Goal: Register for event/course

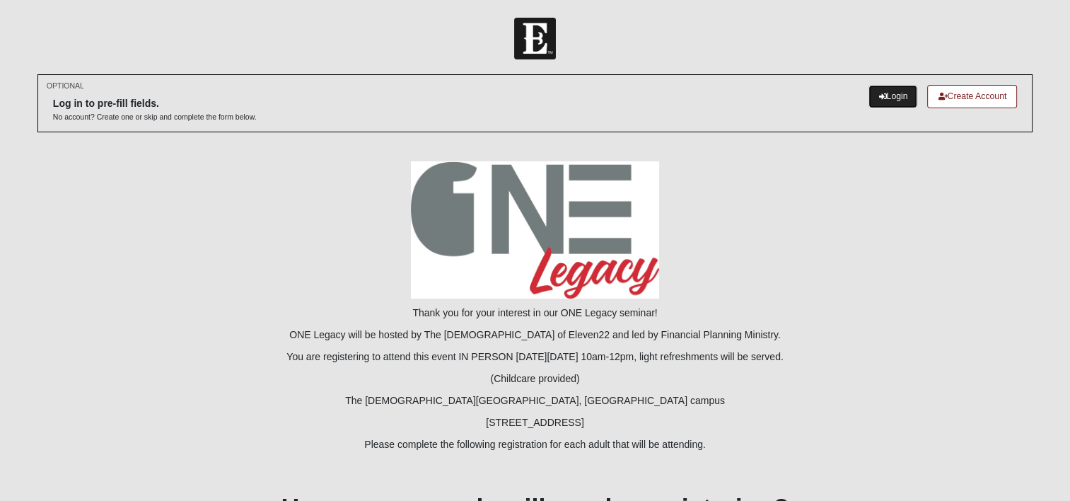
click at [885, 105] on link "Login" at bounding box center [893, 96] width 49 height 23
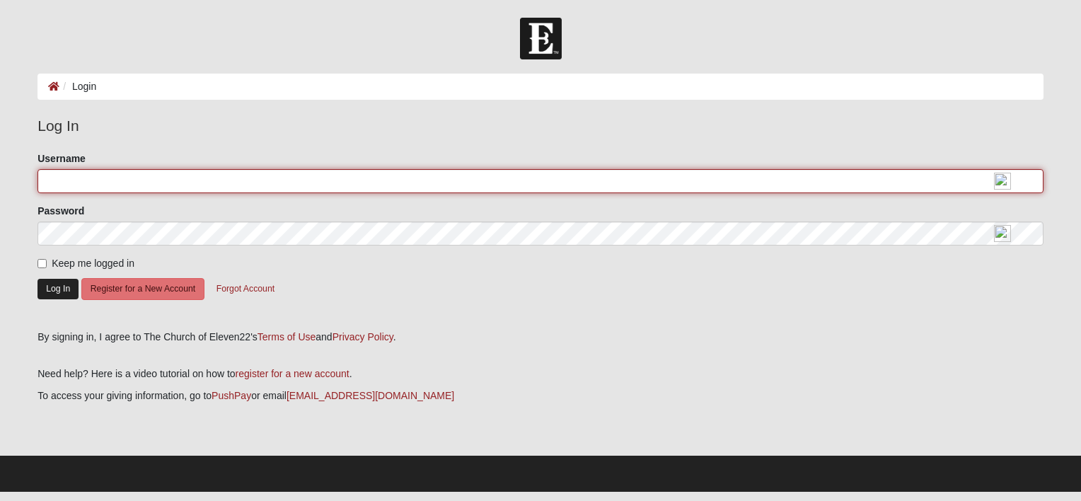
type input "pbarthlow"
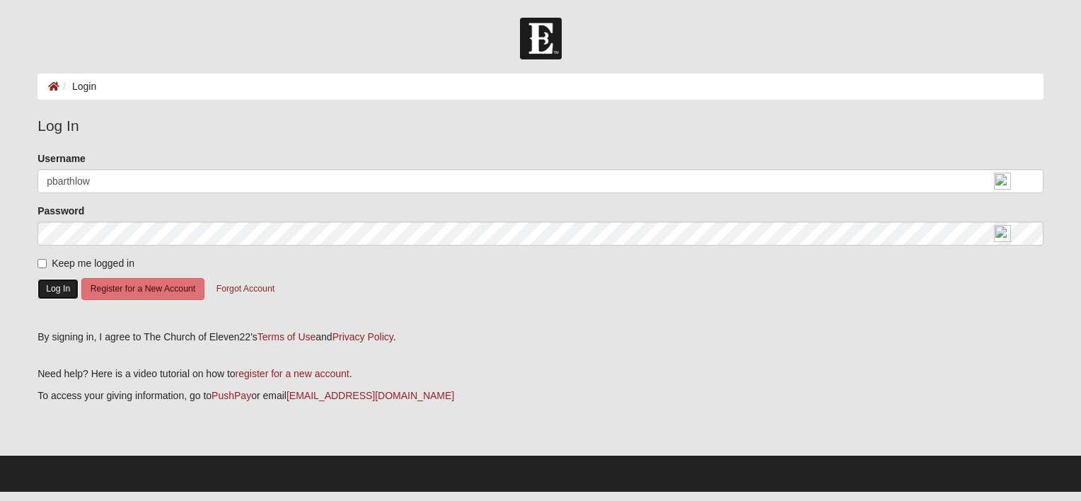
click at [50, 286] on button "Log In" at bounding box center [57, 289] width 41 height 21
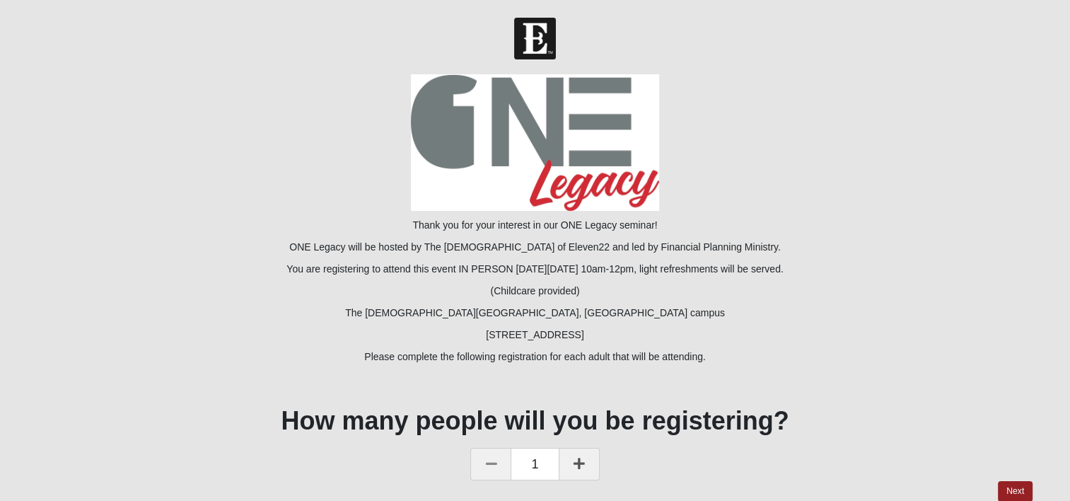
scroll to position [58, 0]
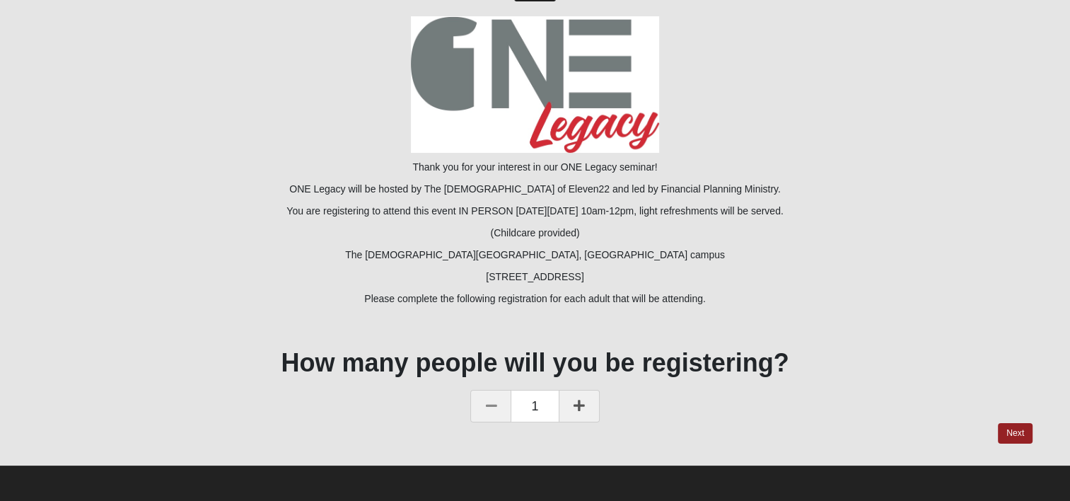
click at [579, 406] on icon at bounding box center [579, 405] width 11 height 13
click at [1021, 435] on link "Next" at bounding box center [1015, 433] width 35 height 21
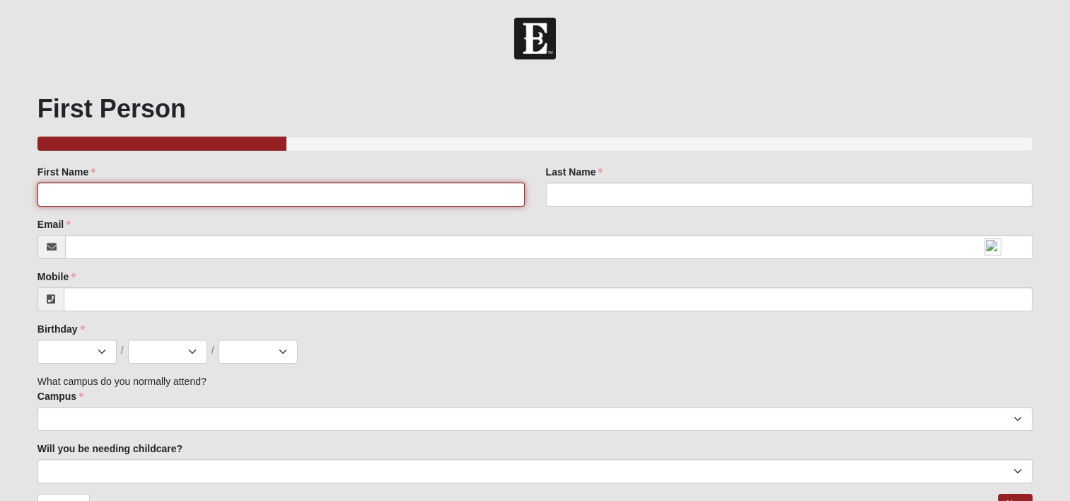
click at [66, 191] on input "First Name" at bounding box center [280, 194] width 487 height 24
type input "[PERSON_NAME]"
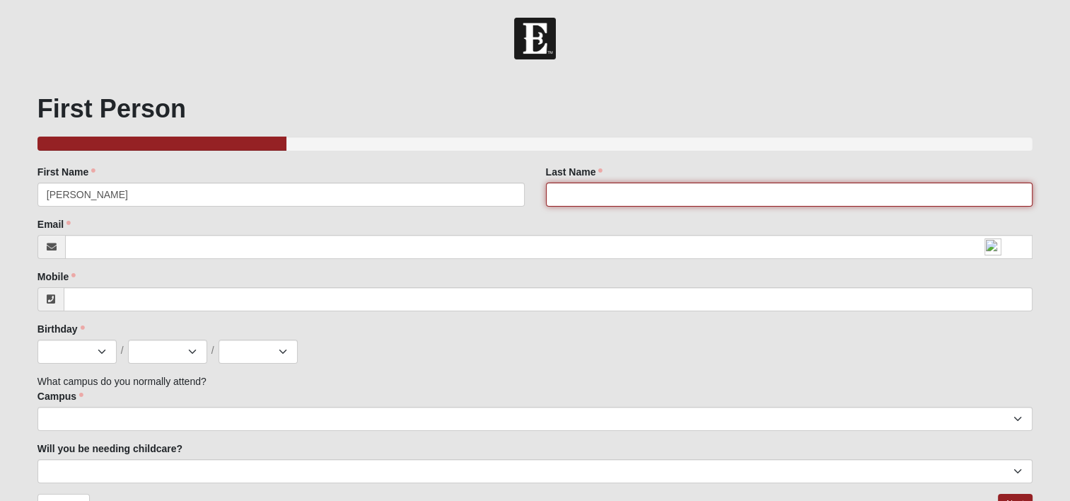
type input "[PERSON_NAME]"
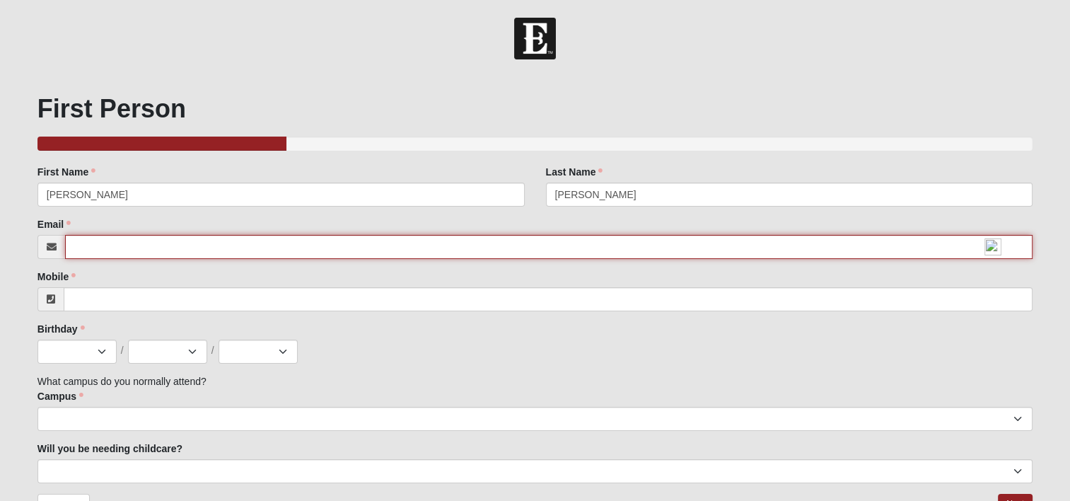
type input "[EMAIL_ADDRESS][DOMAIN_NAME]"
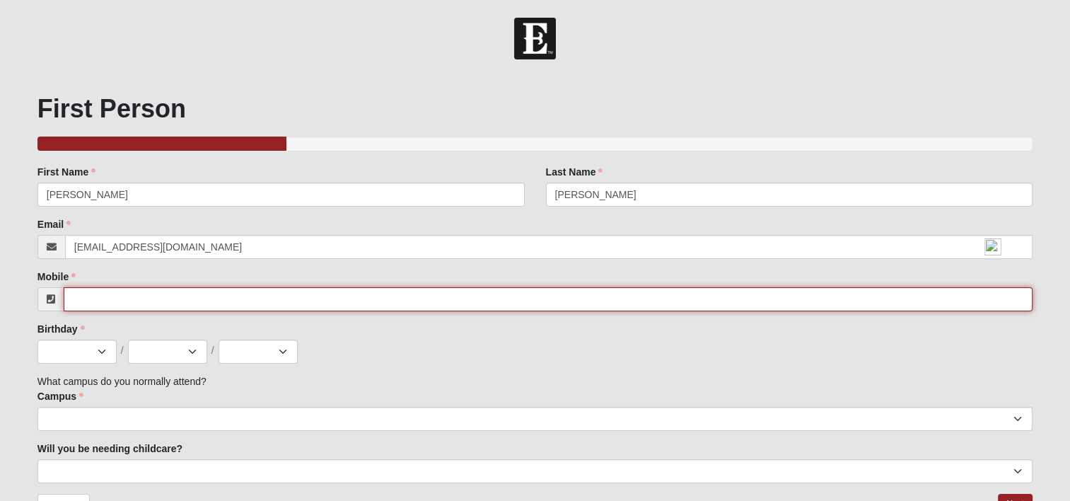
type input "9043049431"
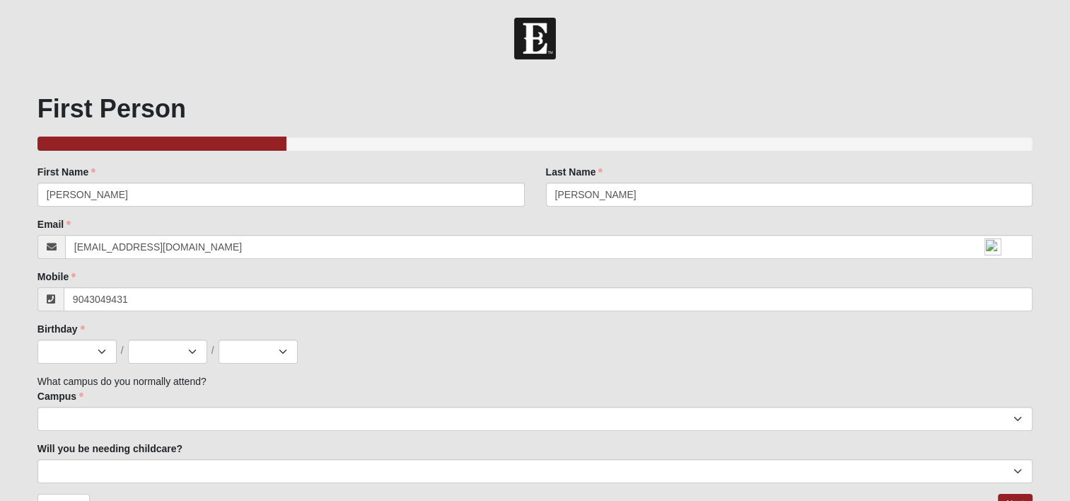
select select "8"
select select "7"
select select "1968"
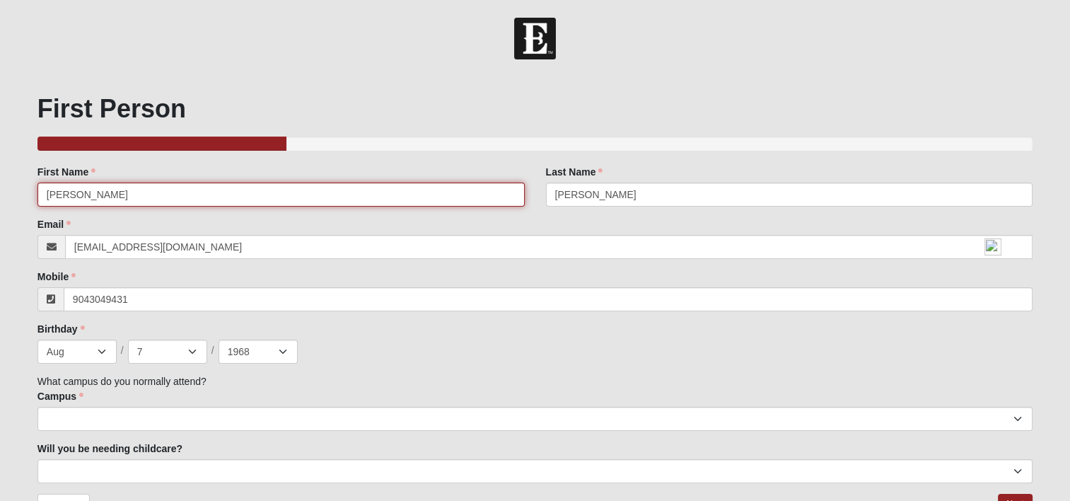
type input "[PHONE_NUMBER]"
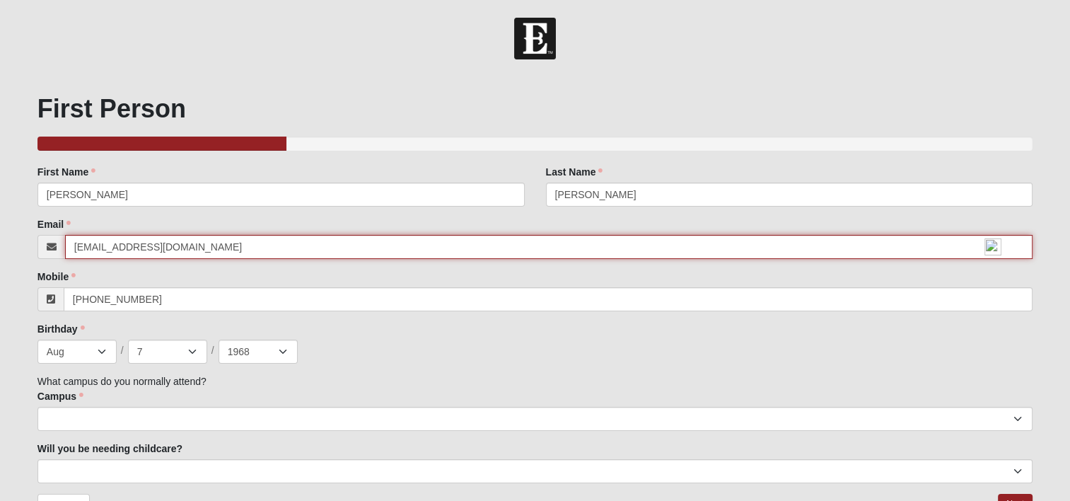
drag, startPoint x: 176, startPoint y: 248, endPoint x: 58, endPoint y: 236, distance: 118.7
click at [58, 236] on div "[EMAIL_ADDRESS][DOMAIN_NAME]" at bounding box center [534, 247] width 995 height 24
type input "[EMAIL_ADDRESS][DOMAIN_NAME]"
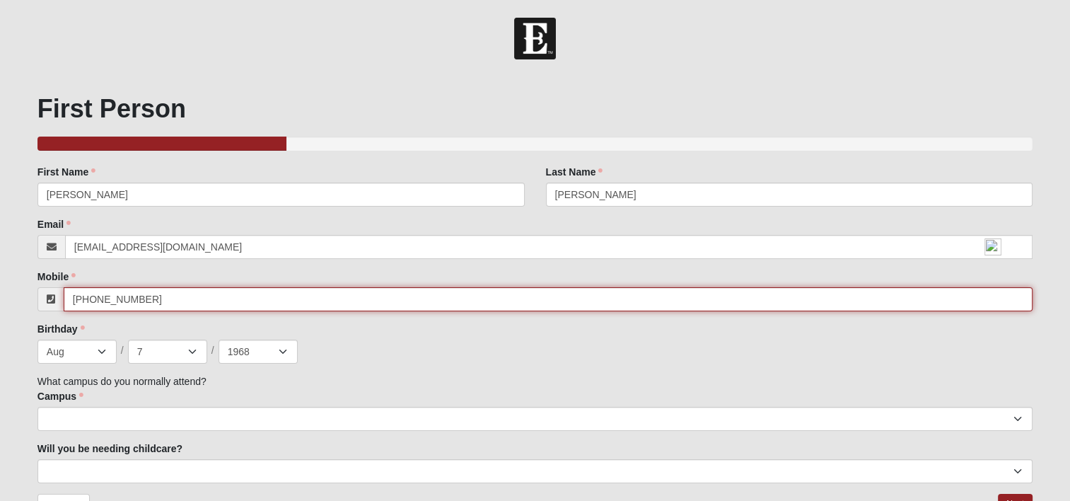
drag, startPoint x: 144, startPoint y: 298, endPoint x: 111, endPoint y: 301, distance: 33.4
click at [111, 301] on input "[PHONE_NUMBER]" at bounding box center [548, 299] width 969 height 24
type input "[PHONE_NUMBER]"
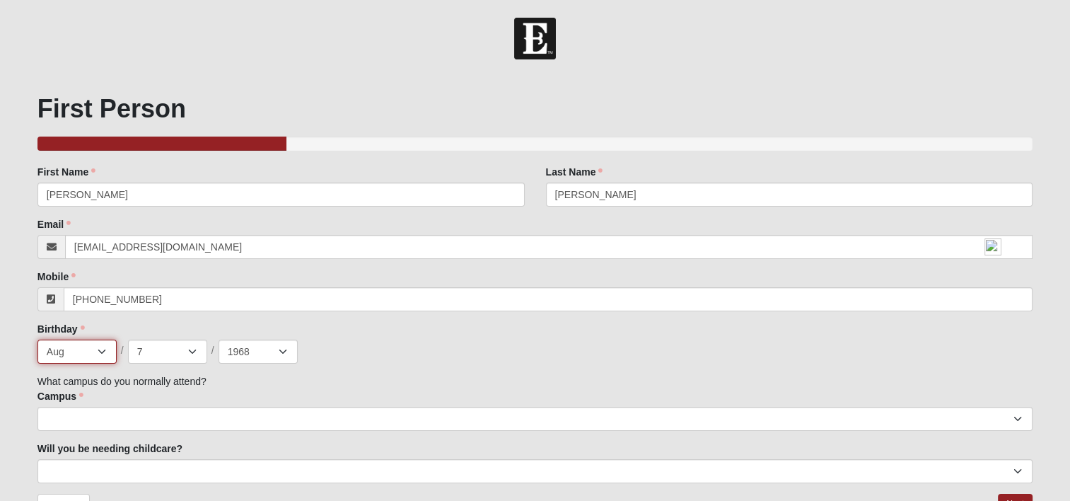
click at [81, 352] on select "Jan Feb Mar Apr May Jun [DATE] Aug Sep Oct Nov Dec" at bounding box center [76, 351] width 79 height 24
select select "11"
click at [37, 339] on select "Jan Feb Mar Apr May Jun [DATE] Aug Sep Oct Nov Dec" at bounding box center [76, 351] width 79 height 24
click at [144, 356] on select "1 2 3 4 5 6 7 8 9 10 11 12 13 14 15 16 17 18 19 20 21 22 23 24 25 26 27 28 29 3…" at bounding box center [167, 351] width 79 height 24
select select "6"
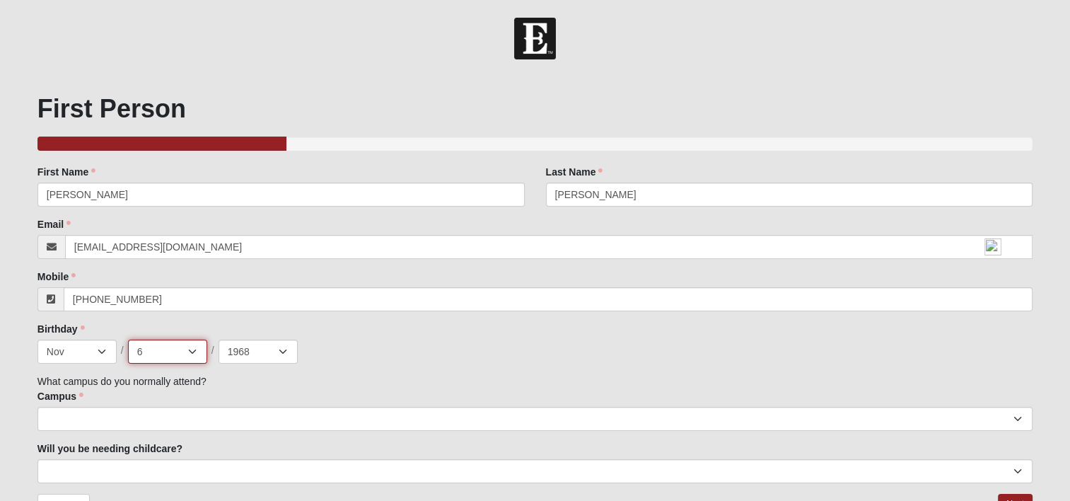
click at [128, 339] on select "1 2 3 4 5 6 7 8 9 10 11 12 13 14 15 16 17 18 19 20 21 22 23 24 25 26 27 28 29 3…" at bounding box center [167, 351] width 79 height 24
click at [256, 354] on select "2025 2024 2023 2022 2021 2020 2019 2018 2017 2016 2015 2014 2013 2012 2011 2010…" at bounding box center [258, 351] width 79 height 24
select select "1953"
click at [219, 339] on select "2025 2024 2023 2022 2021 2020 2019 2018 2017 2016 2015 2014 2013 2012 2011 2010…" at bounding box center [258, 351] width 79 height 24
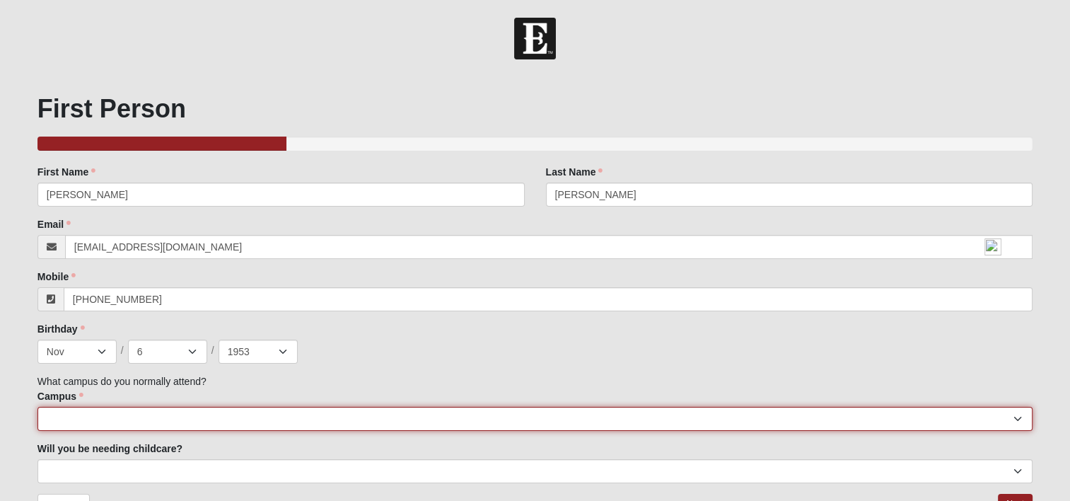
click at [62, 421] on select "[GEOGRAPHIC_DATA] [GEOGRAPHIC_DATA] (Coming Soon) Eleven22 Online [PERSON_NAME]…" at bounding box center [534, 419] width 995 height 24
select select "4"
click at [37, 407] on select "[GEOGRAPHIC_DATA] [GEOGRAPHIC_DATA] (Coming Soon) Eleven22 Online [PERSON_NAME]…" at bounding box center [534, 419] width 995 height 24
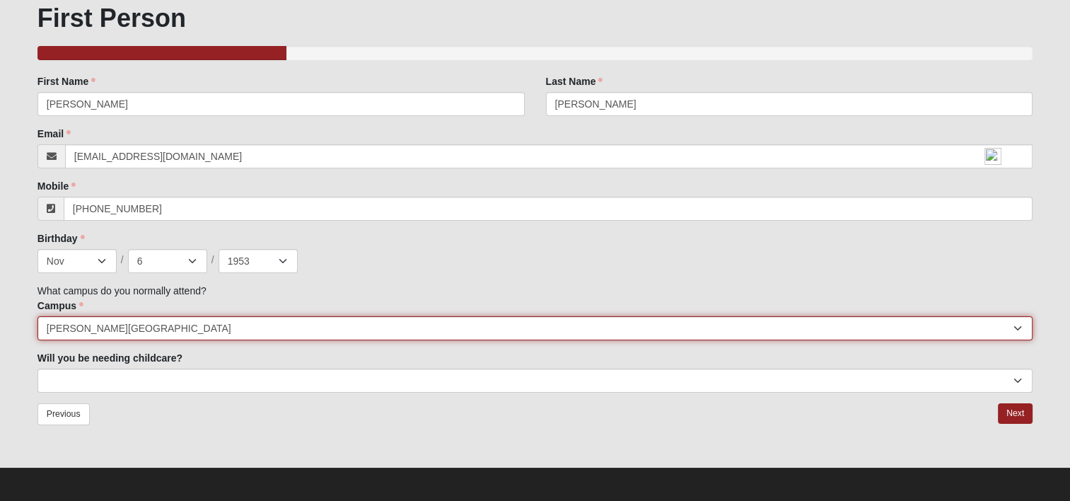
scroll to position [93, 0]
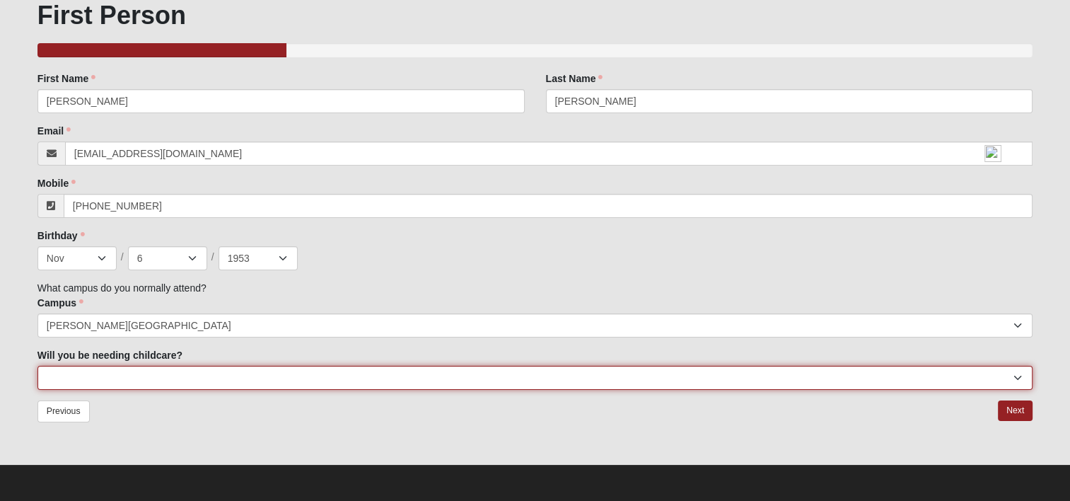
click at [65, 379] on select "No Yes" at bounding box center [534, 378] width 995 height 24
select select "No"
click at [37, 366] on select "No Yes" at bounding box center [534, 378] width 995 height 24
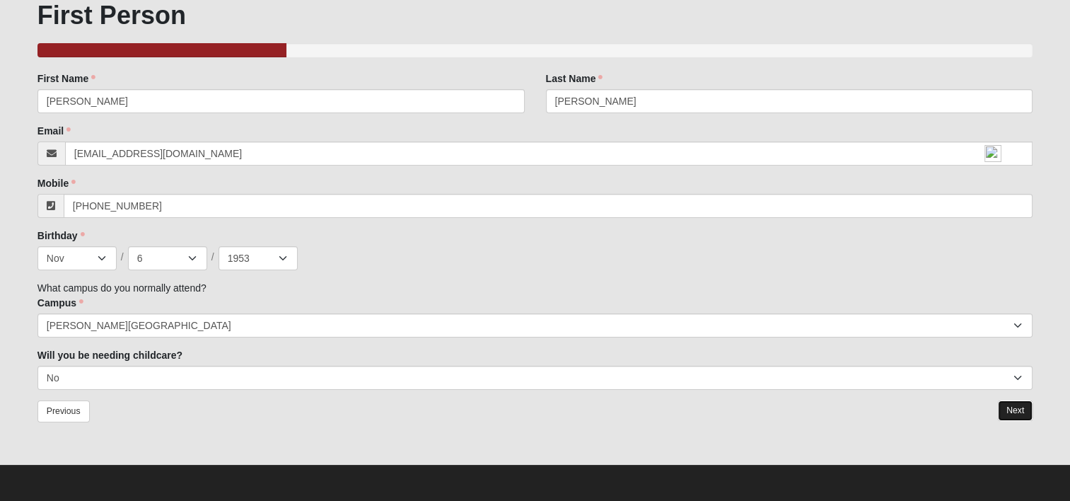
click at [1010, 410] on link "Next" at bounding box center [1015, 410] width 35 height 21
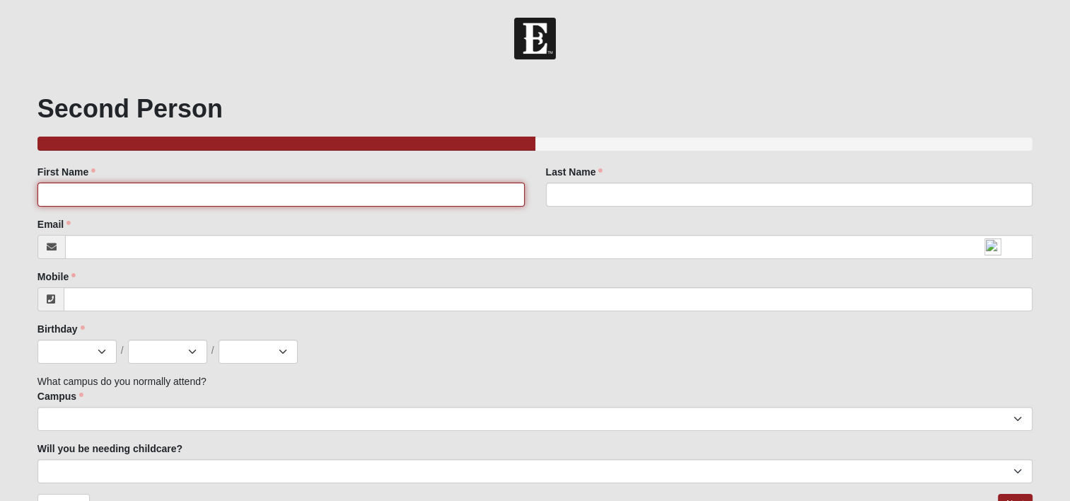
click at [61, 192] on input "First Name" at bounding box center [280, 194] width 487 height 24
type input "[PERSON_NAME]"
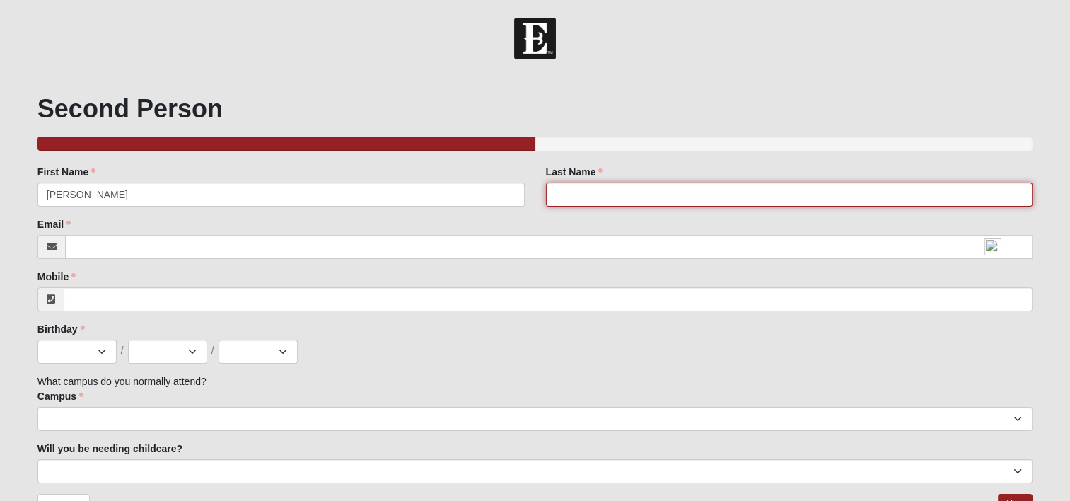
type input "[PERSON_NAME]"
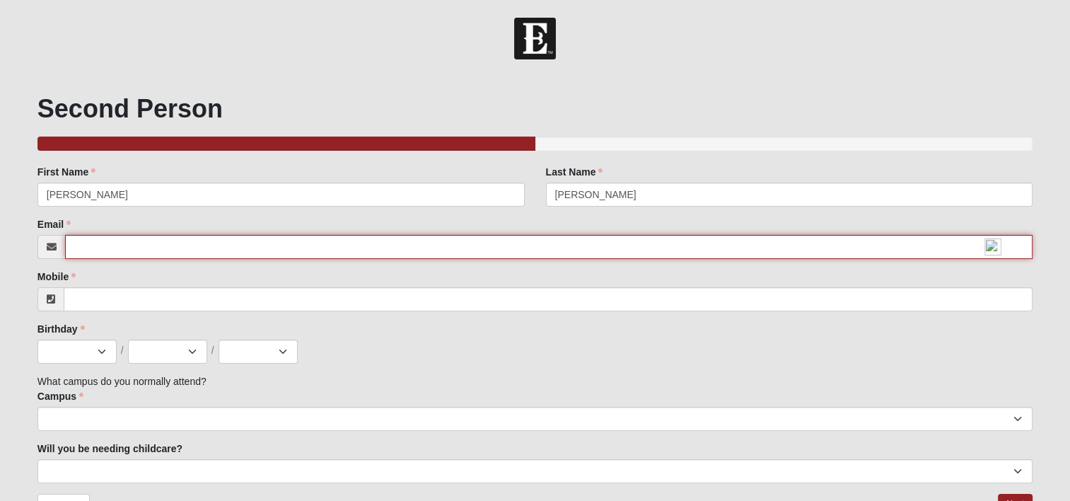
type input "[EMAIL_ADDRESS][DOMAIN_NAME]"
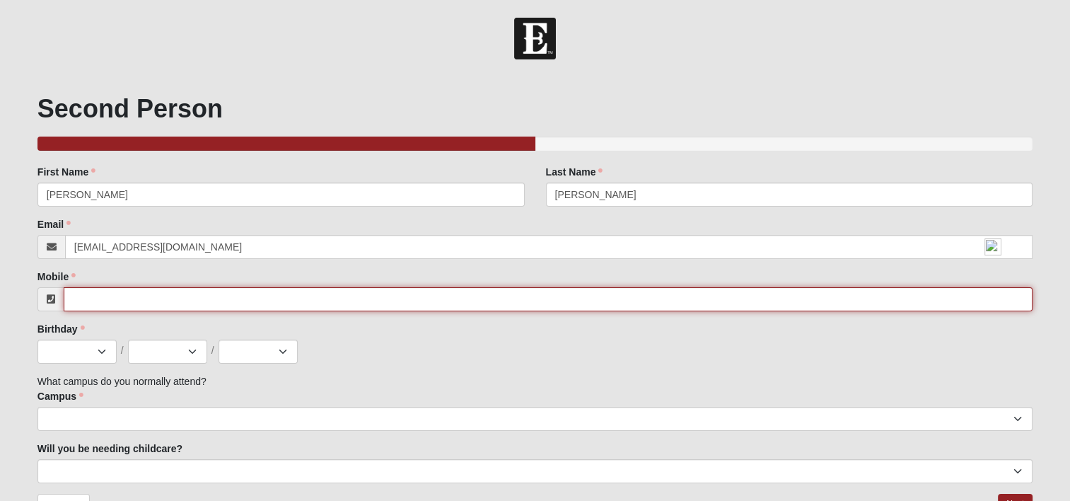
type input "9043049431"
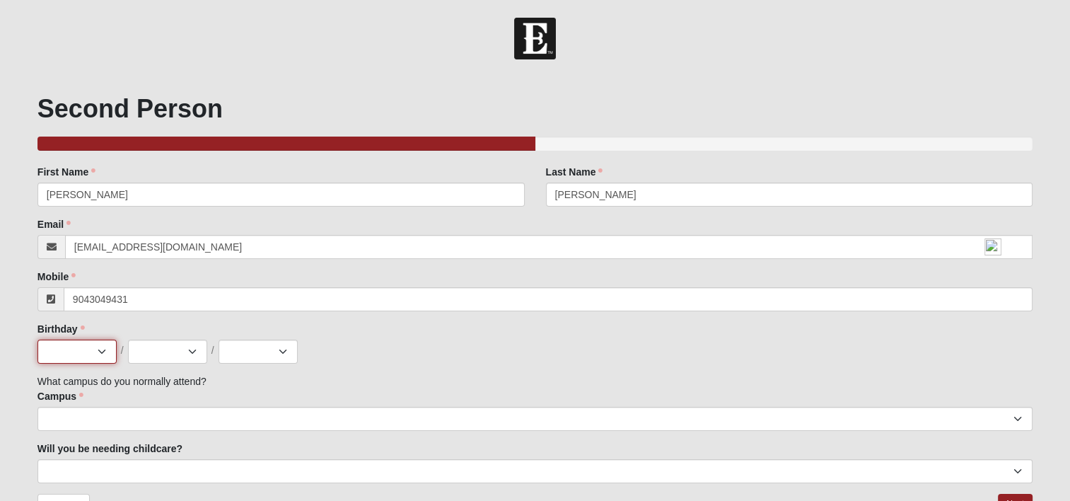
select select "8"
select select "7"
select select "1968"
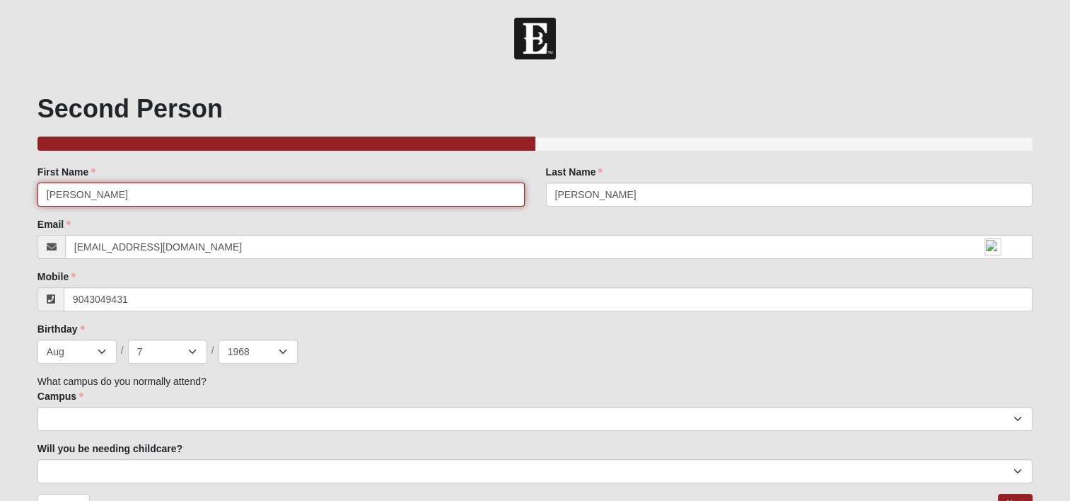
type input "[PHONE_NUMBER]"
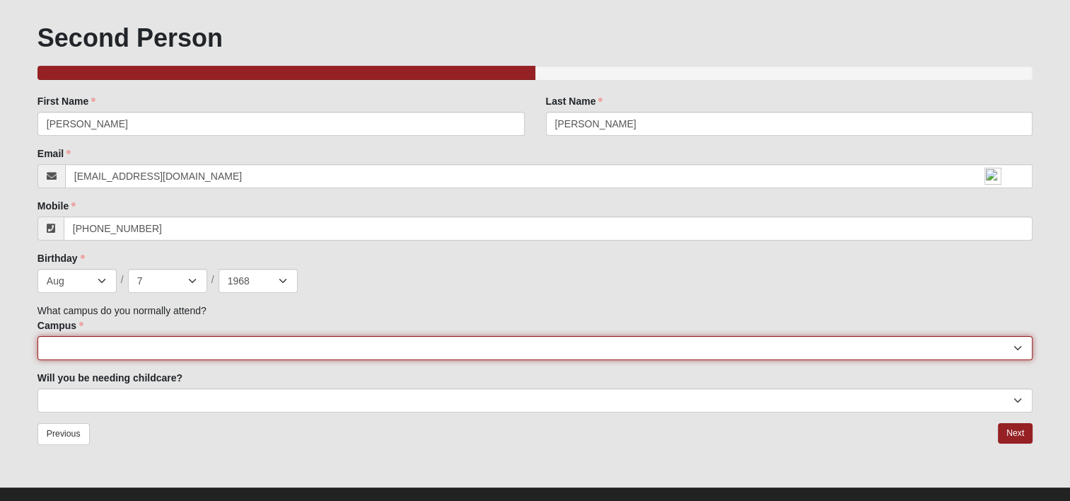
click at [81, 352] on select "[GEOGRAPHIC_DATA] [GEOGRAPHIC_DATA] (Coming Soon) Eleven22 Online [PERSON_NAME]…" at bounding box center [534, 348] width 995 height 24
select select "4"
click at [37, 336] on select "[GEOGRAPHIC_DATA] [GEOGRAPHIC_DATA] (Coming Soon) Eleven22 Online [PERSON_NAME]…" at bounding box center [534, 348] width 995 height 24
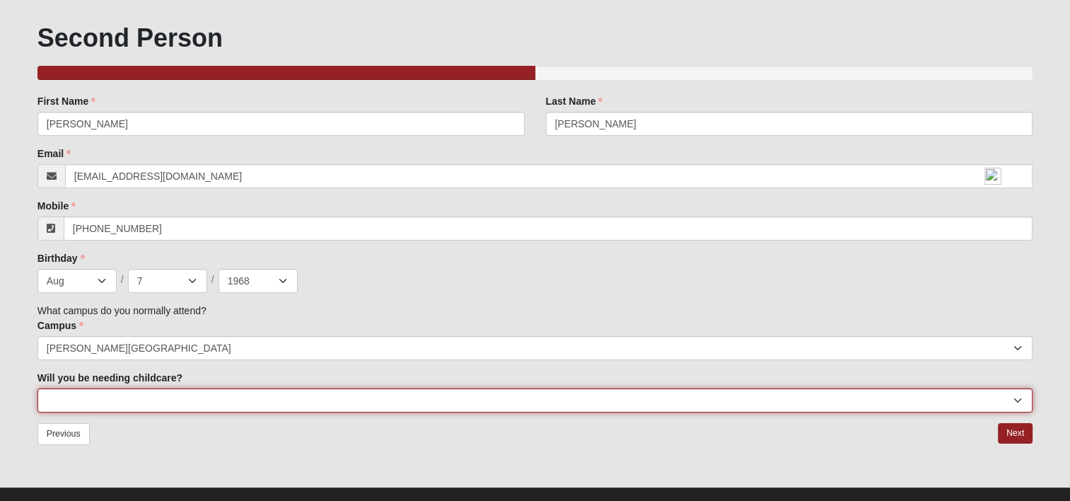
click at [83, 403] on select "No Yes" at bounding box center [534, 400] width 995 height 24
select select "No"
click at [37, 388] on select "No Yes" at bounding box center [534, 400] width 995 height 24
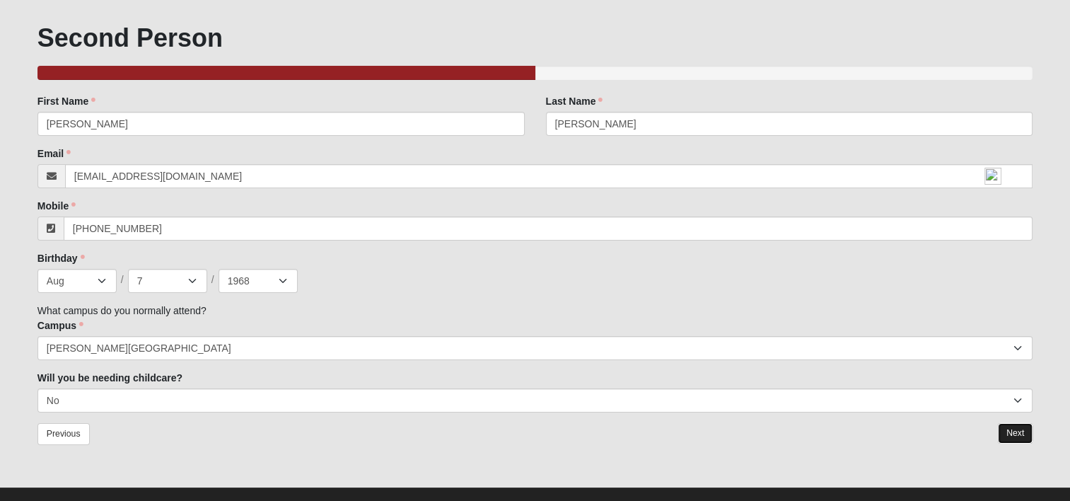
click at [1024, 437] on link "Next" at bounding box center [1015, 433] width 35 height 21
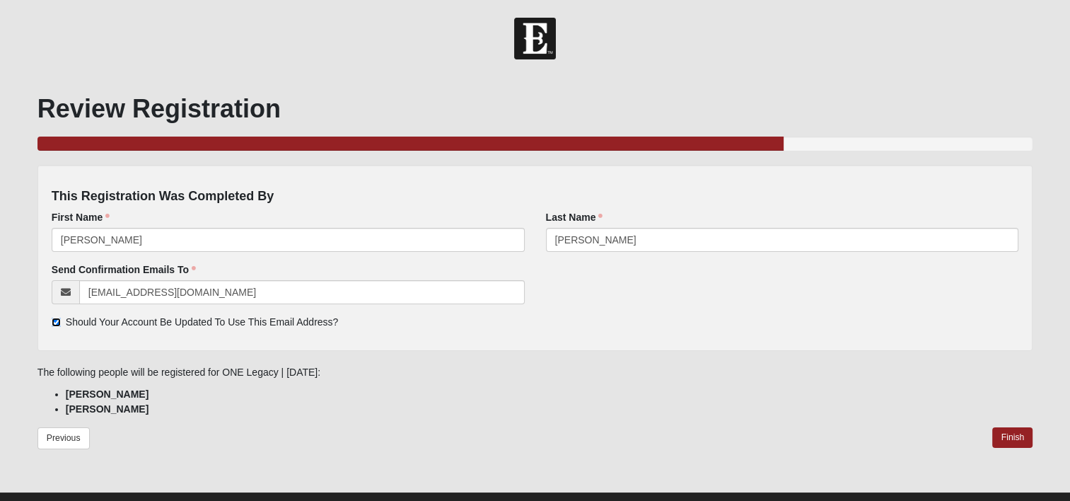
click at [54, 319] on input "Should Your Account Be Updated To Use This Email Address?" at bounding box center [56, 322] width 9 height 9
checkbox input "false"
click at [1006, 438] on link "Finish" at bounding box center [1012, 437] width 40 height 21
